Goal: Task Accomplishment & Management: Use online tool/utility

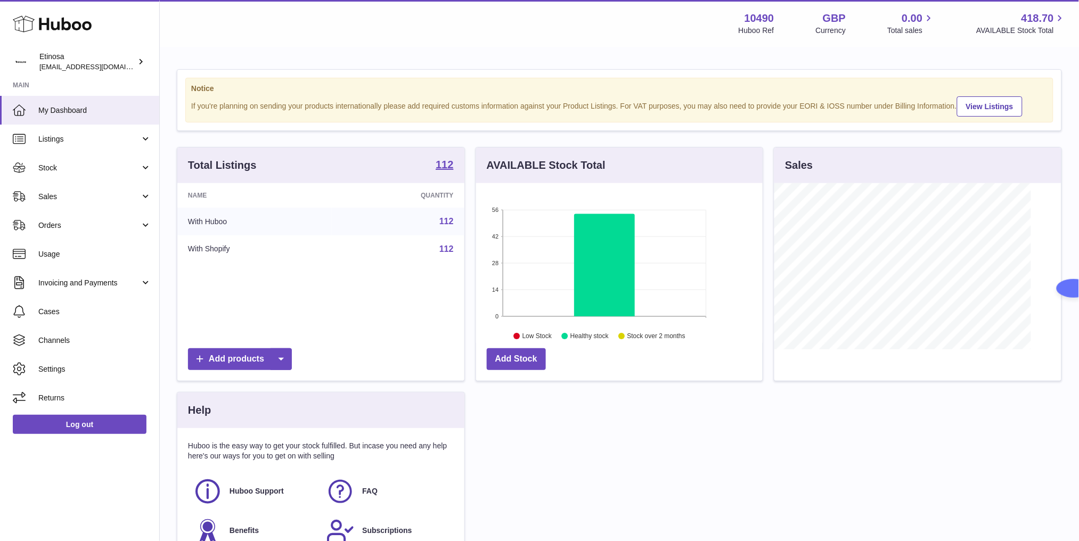
scroll to position [166, 287]
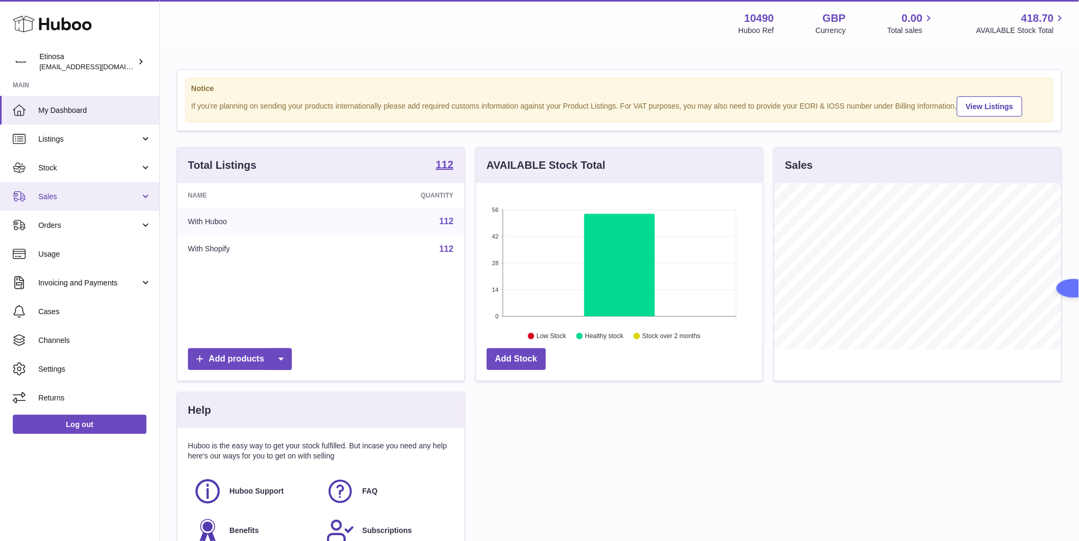
drag, startPoint x: 87, startPoint y: 199, endPoint x: 113, endPoint y: 206, distance: 27.0
click at [88, 199] on span "Sales" at bounding box center [89, 197] width 102 height 10
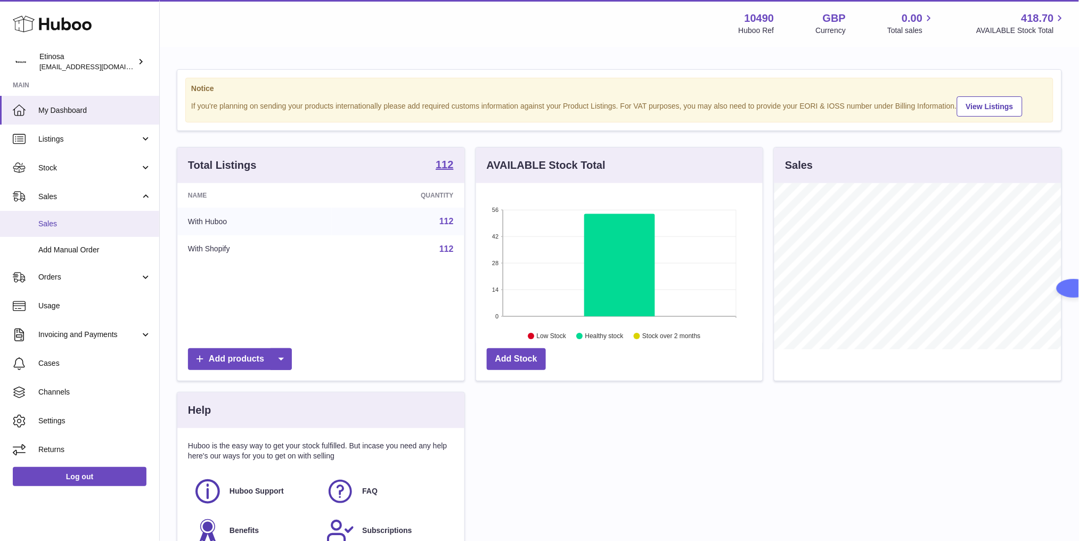
click at [113, 220] on span "Sales" at bounding box center [94, 224] width 113 height 10
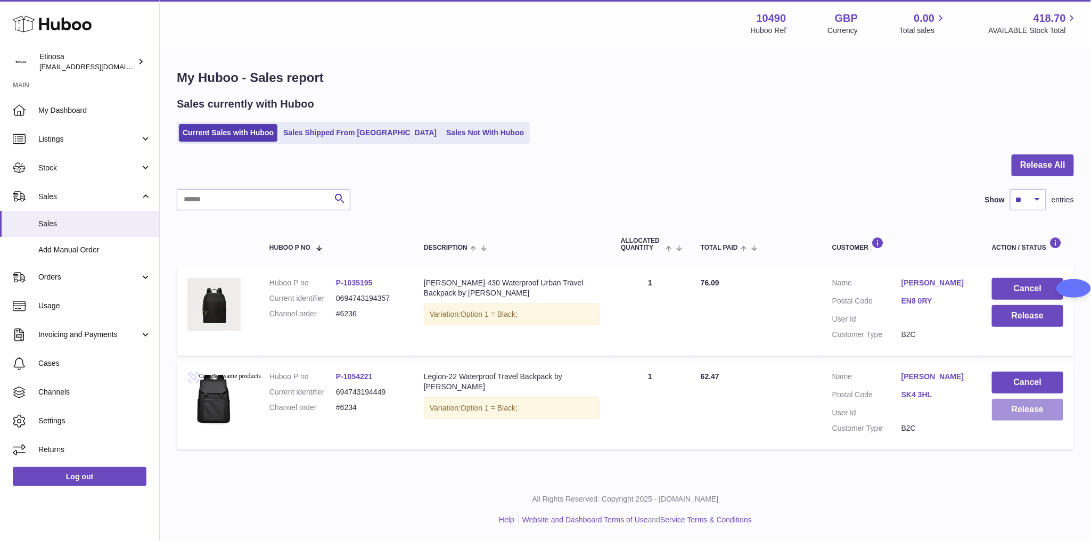
drag, startPoint x: 1047, startPoint y: 412, endPoint x: 1063, endPoint y: 412, distance: 16.0
click at [1063, 412] on button "Release" at bounding box center [1027, 410] width 71 height 22
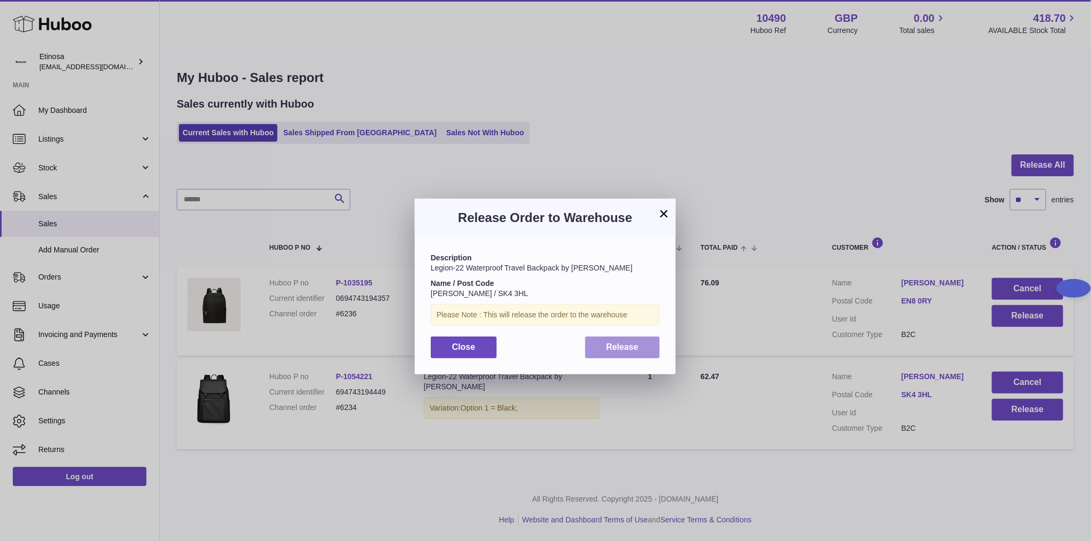
click at [621, 346] on span "Release" at bounding box center [623, 347] width 32 height 9
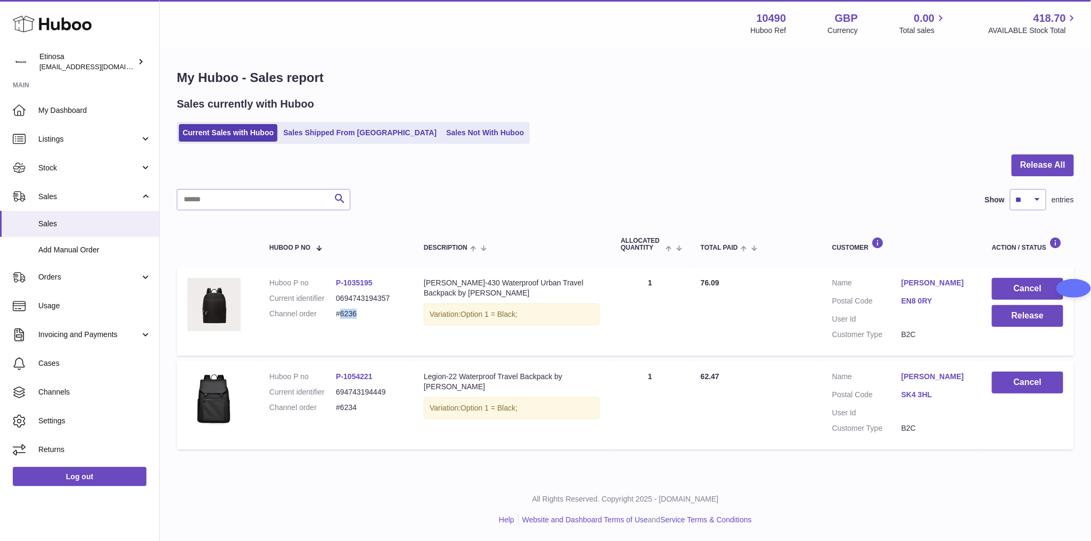
drag, startPoint x: 368, startPoint y: 311, endPoint x: 338, endPoint y: 314, distance: 30.0
click at [338, 314] on dd "#6236" at bounding box center [369, 314] width 67 height 10
click at [362, 315] on dd "#6236" at bounding box center [369, 314] width 67 height 10
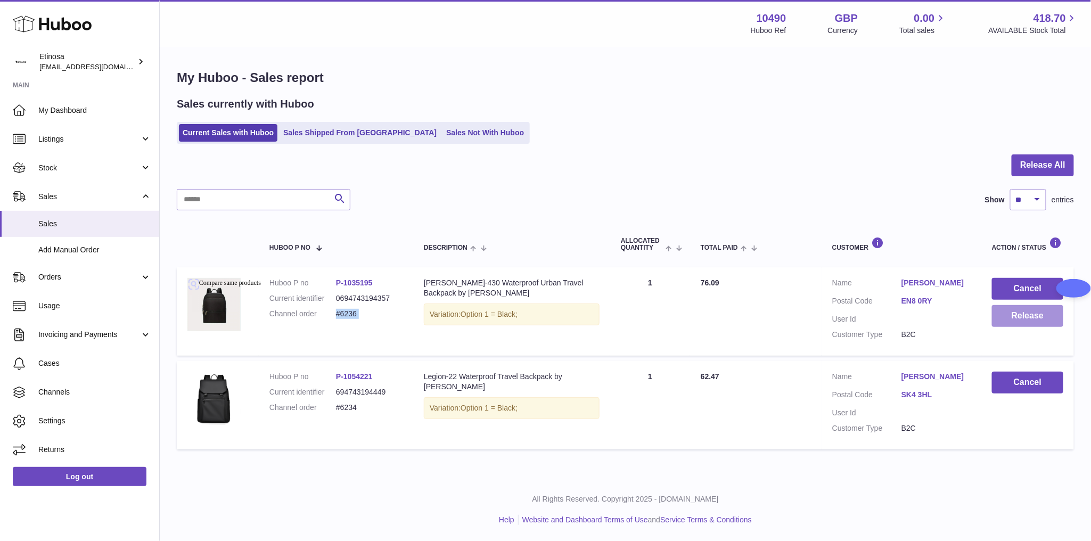
copy tr "#6236 Description"
click at [845, 513] on div "All Rights Reserved. Copyright 2025 - Huboo.co.uk Help Website and Dashboard Te…" at bounding box center [626, 509] width 932 height 63
click at [1023, 322] on button "Release" at bounding box center [1027, 316] width 71 height 22
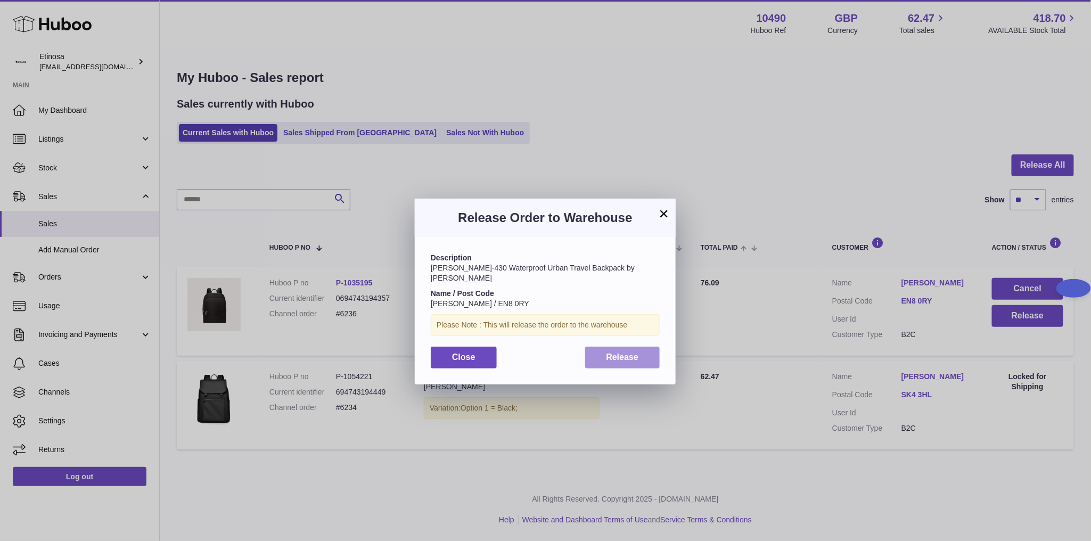
click at [624, 353] on span "Release" at bounding box center [623, 357] width 32 height 9
